Goal: Task Accomplishment & Management: Manage account settings

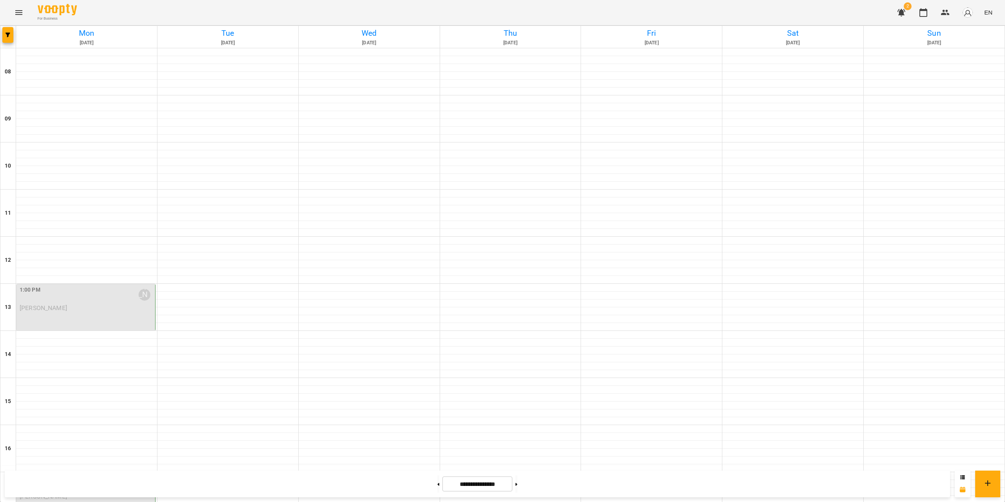
click at [75, 314] on div "1:00 PM [PERSON_NAME] [PERSON_NAME]" at bounding box center [85, 307] width 139 height 46
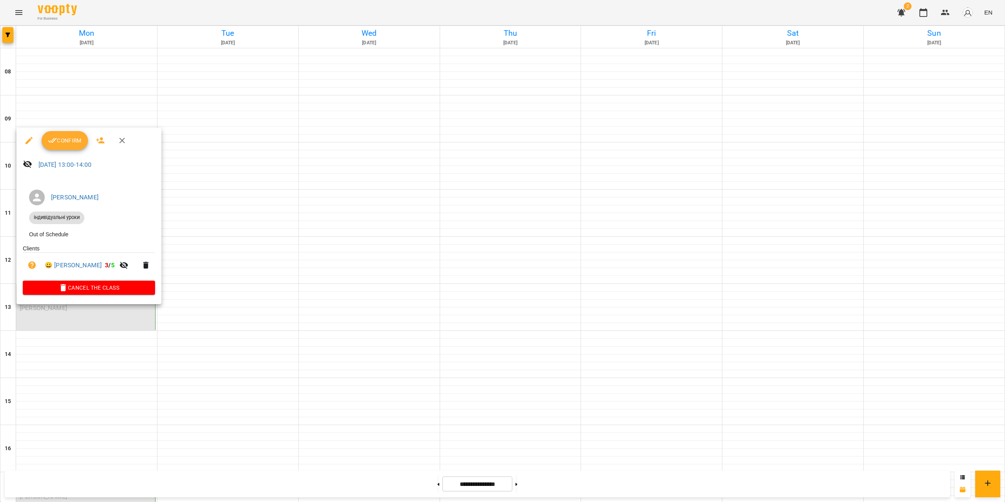
click at [75, 140] on span "Confirm" at bounding box center [65, 140] width 34 height 9
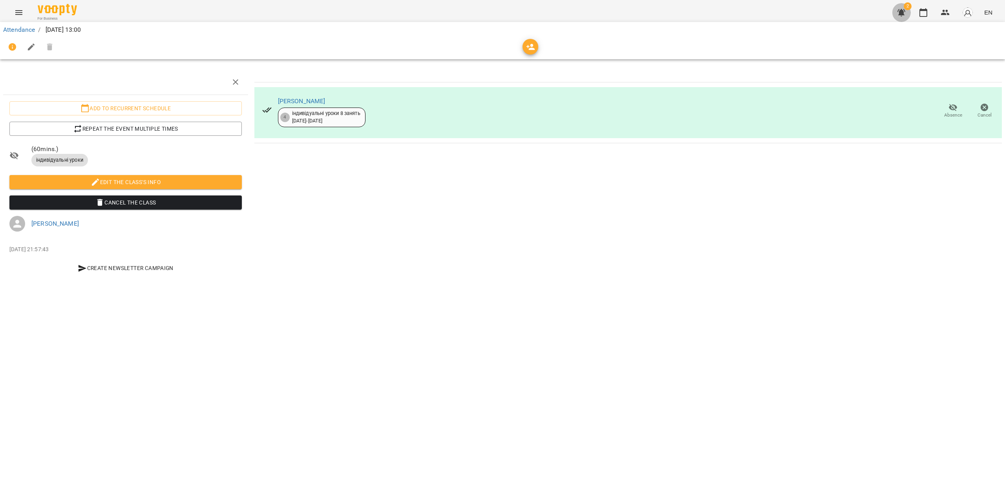
click at [903, 12] on icon "button" at bounding box center [902, 12] width 8 height 7
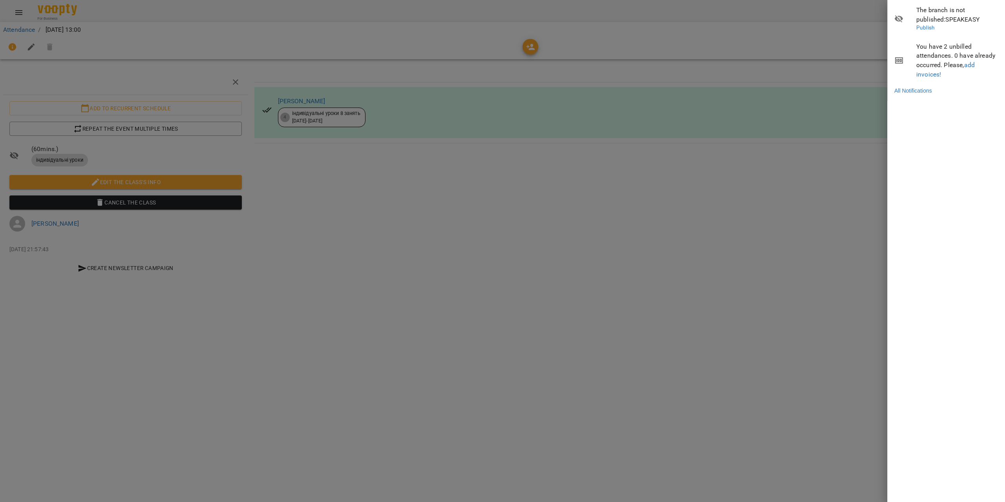
click at [775, 167] on div at bounding box center [502, 251] width 1005 height 502
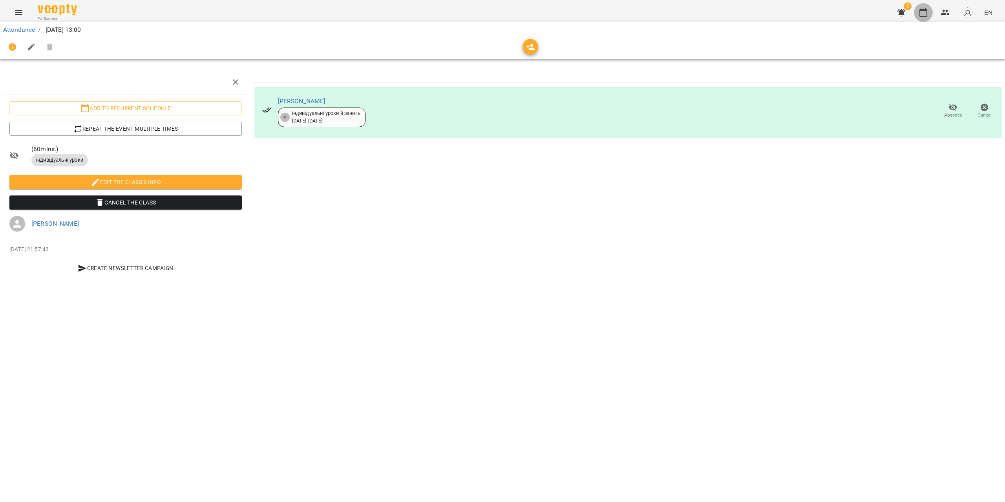
click at [923, 11] on icon "button" at bounding box center [924, 12] width 8 height 9
